Goal: Task Accomplishment & Management: Manage account settings

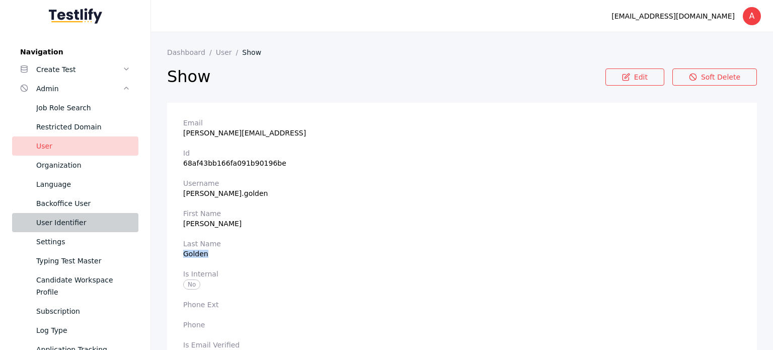
click at [52, 213] on link "User Identifier" at bounding box center [75, 222] width 126 height 19
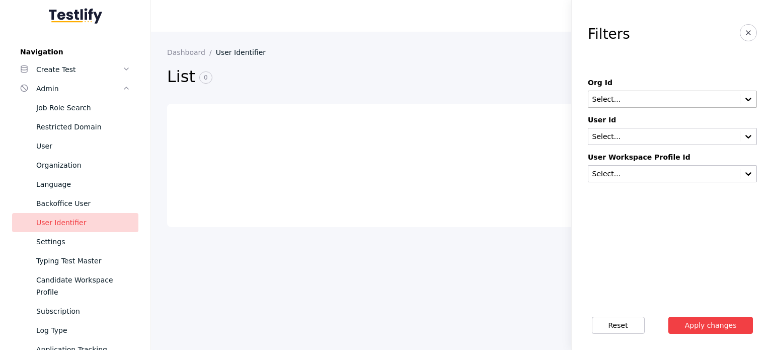
click at [629, 106] on div "Select..." at bounding box center [672, 99] width 169 height 17
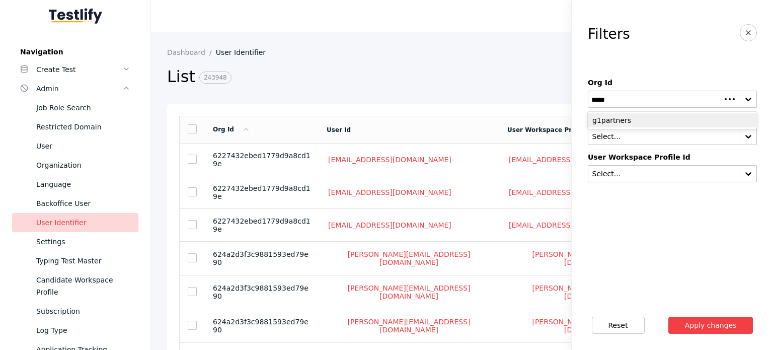
type input "******"
click at [632, 124] on div "g1partners" at bounding box center [672, 120] width 169 height 14
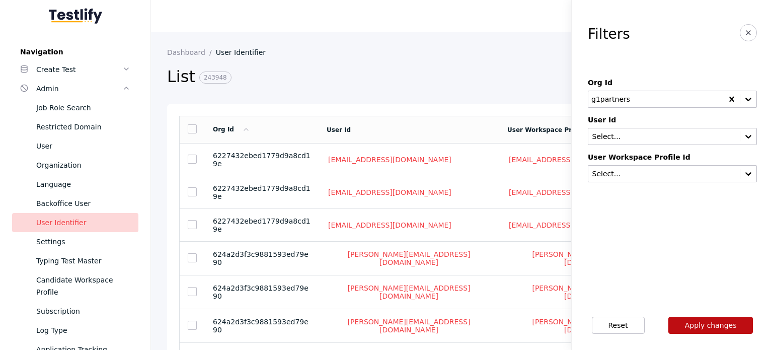
click at [683, 319] on button "Apply changes" at bounding box center [710, 324] width 85 height 17
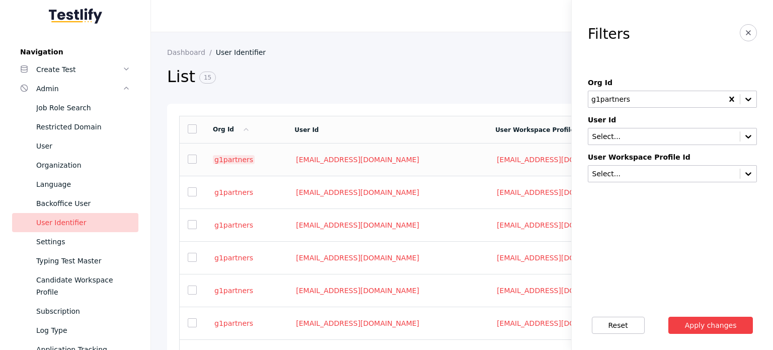
click at [234, 161] on link "g1partners" at bounding box center [234, 159] width 42 height 9
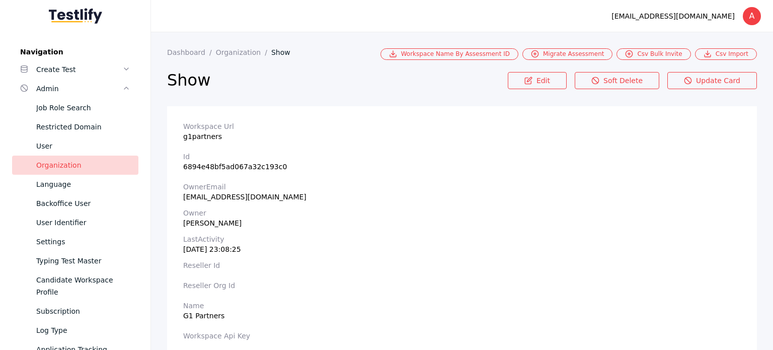
click at [211, 137] on section "Workspace Url g1partners" at bounding box center [461, 131] width 557 height 18
copy section "g1partners"
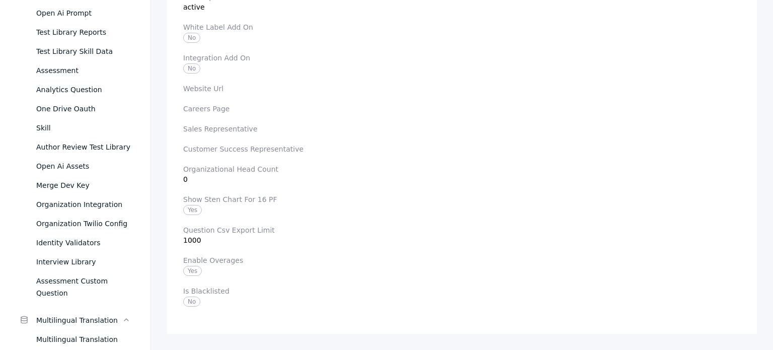
scroll to position [553, 0]
